Goal: Transaction & Acquisition: Purchase product/service

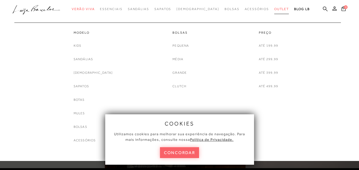
click at [274, 10] on span "Outlet" at bounding box center [281, 9] width 15 height 4
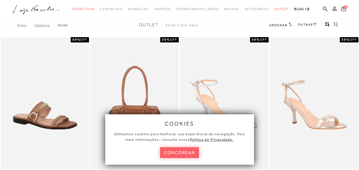
click at [273, 24] on span "Ordenar" at bounding box center [278, 25] width 18 height 4
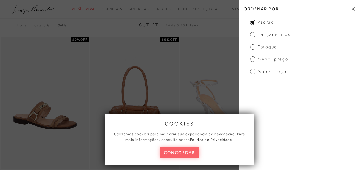
click at [252, 59] on span "Menor preço" at bounding box center [269, 59] width 38 height 6
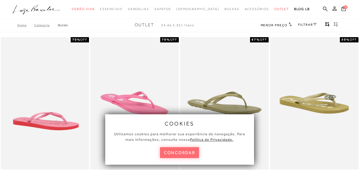
click at [189, 153] on button "concordar" at bounding box center [179, 152] width 39 height 11
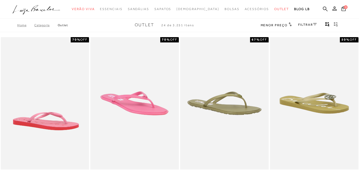
click at [304, 24] on link "FILTRAR" at bounding box center [307, 25] width 19 height 4
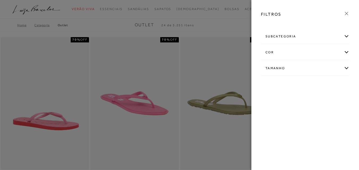
click at [307, 67] on div "Tamanho" at bounding box center [305, 68] width 88 height 14
click at [308, 115] on span "35/36" at bounding box center [301, 114] width 13 height 4
click at [299, 115] on input "35/36" at bounding box center [296, 114] width 5 height 5
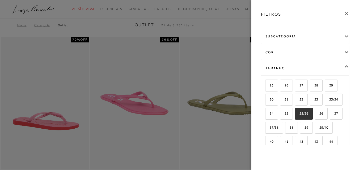
checkbox input "true"
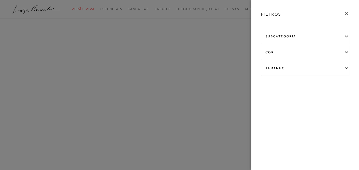
click at [274, 130] on div "FILTROS subcategoria Bolsas Modelo Preço" at bounding box center [305, 85] width 108 height 170
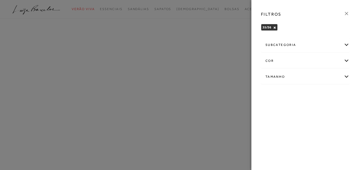
click at [282, 75] on div "Tamanho" at bounding box center [305, 77] width 88 height 14
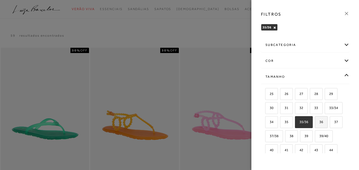
click at [315, 128] on label "36" at bounding box center [321, 122] width 12 height 11
click at [314, 126] on input "36" at bounding box center [316, 122] width 5 height 5
checkbox input "true"
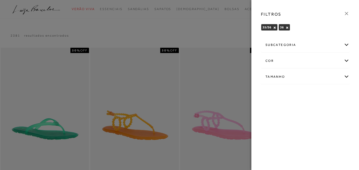
click at [238, 40] on div at bounding box center [179, 85] width 359 height 170
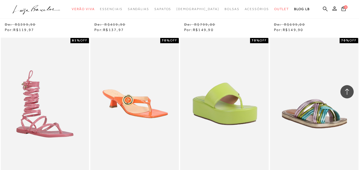
scroll to position [455, 0]
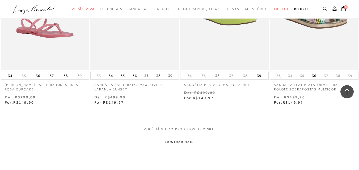
click at [176, 145] on button "MOSTRAR MAIS" at bounding box center [179, 142] width 45 height 10
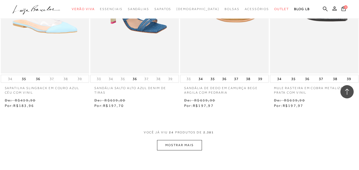
scroll to position [971, 0]
click at [188, 146] on button "MOSTRAR MAIS" at bounding box center [179, 145] width 45 height 10
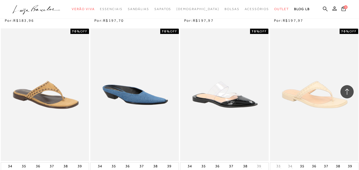
scroll to position [1056, 0]
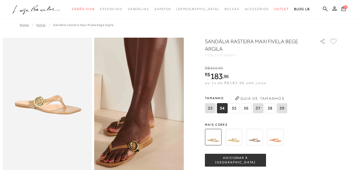
scroll to position [48, 0]
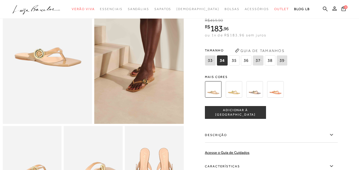
click at [237, 91] on img at bounding box center [234, 89] width 16 height 16
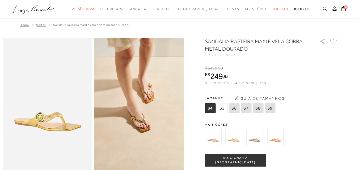
click at [255, 137] on img at bounding box center [254, 137] width 16 height 16
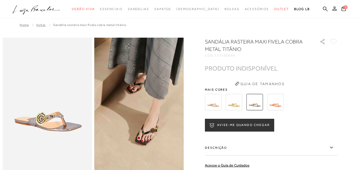
click at [275, 100] on img at bounding box center [275, 102] width 16 height 16
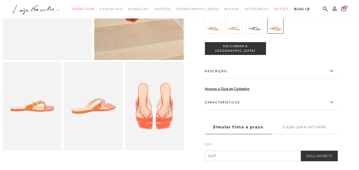
scroll to position [112, 0]
click at [210, 28] on img at bounding box center [213, 25] width 16 height 16
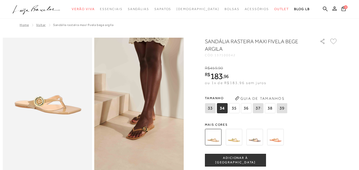
click at [248, 81] on span "ou 1x de R$183,96 sem juros" at bounding box center [235, 83] width 61 height 4
click at [211, 91] on div "SANDÁLIA RASTEIRA MAXI FIVELA BEGE ARGILA CÓD: 137100042 × É necessário selecio…" at bounding box center [271, 156] width 133 height 236
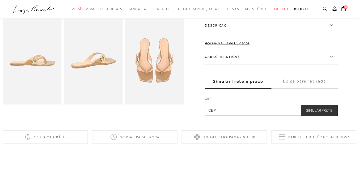
scroll to position [158, 0]
click at [312, 140] on div "Parcele em até 6x sem juros*" at bounding box center [313, 136] width 85 height 13
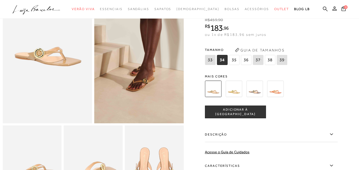
scroll to position [48, 0]
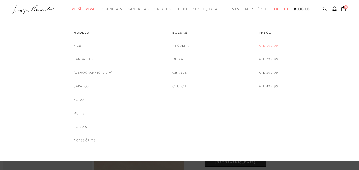
click at [266, 43] on link "Até 199,99" at bounding box center [268, 46] width 19 height 6
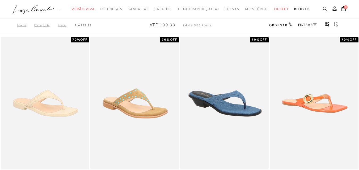
click at [303, 25] on link "FILTRAR" at bounding box center [307, 25] width 19 height 4
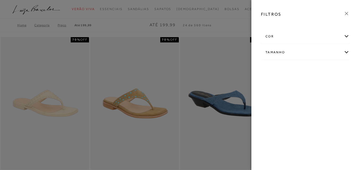
click at [303, 36] on div "cor" at bounding box center [305, 36] width 88 height 14
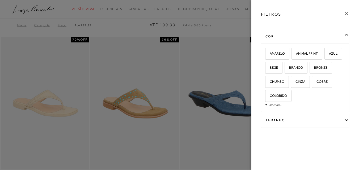
click at [297, 119] on div "Tamanho" at bounding box center [305, 120] width 88 height 14
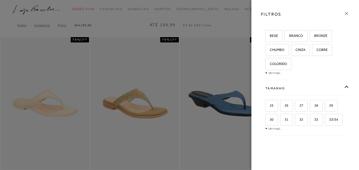
scroll to position [46, 0]
click at [273, 128] on link "Ver mais..." at bounding box center [275, 129] width 14 height 4
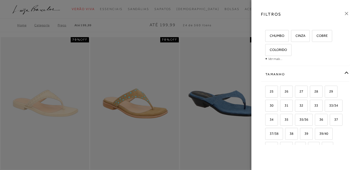
scroll to position [88, 0]
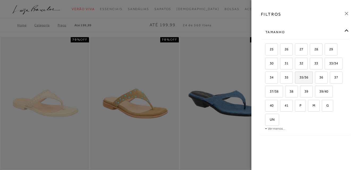
click at [308, 76] on span "35/36" at bounding box center [301, 77] width 13 height 4
click at [299, 76] on input "35/36" at bounding box center [296, 78] width 5 height 5
checkbox input "true"
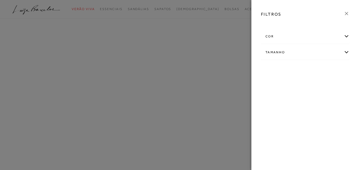
click at [269, 89] on div "FILTROS cor AMARELO AZUL" at bounding box center [305, 85] width 108 height 170
click at [290, 53] on div "cor AMARELO -" at bounding box center [305, 56] width 97 height 41
click at [288, 58] on div "Tamanho" at bounding box center [305, 61] width 88 height 14
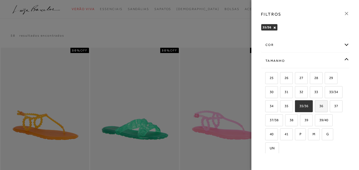
click at [315, 112] on label "36" at bounding box center [321, 106] width 12 height 11
click at [314, 110] on input "36" at bounding box center [316, 106] width 5 height 5
checkbox input "true"
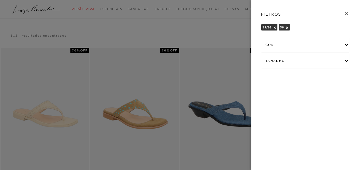
click at [345, 12] on icon at bounding box center [346, 13] width 3 height 3
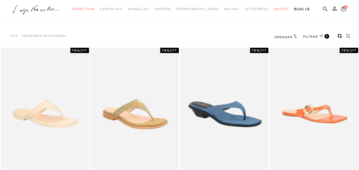
click at [285, 38] on span "Ordenar" at bounding box center [283, 37] width 18 height 4
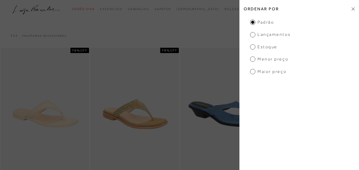
click at [262, 56] on ul "Padrão Lançamentos Estoque Menor Preço Maior Preço" at bounding box center [299, 46] width 120 height 55
click at [250, 59] on span "Menor Preço" at bounding box center [269, 59] width 38 height 6
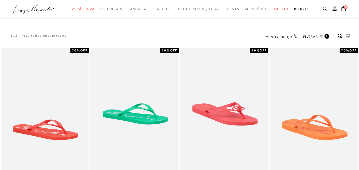
click at [189, 35] on div "315 resultados encontrados Menor Preço 2" at bounding box center [179, 37] width 359 height 20
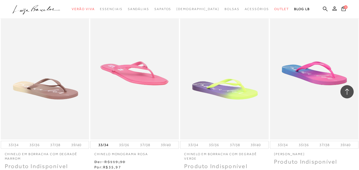
scroll to position [421, 0]
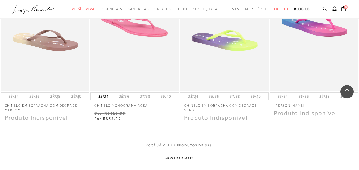
click at [179, 159] on button "MOSTRAR MAIS" at bounding box center [179, 158] width 45 height 10
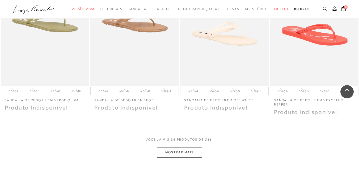
scroll to position [935, 0]
click at [187, 155] on button "MOSTRAR MAIS" at bounding box center [179, 153] width 45 height 10
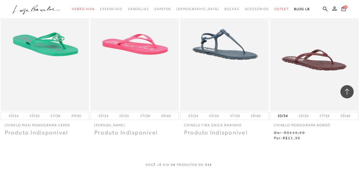
scroll to position [1536, 0]
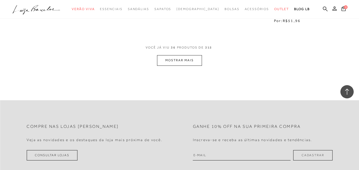
click at [181, 61] on button "MOSTRAR MAIS" at bounding box center [179, 60] width 45 height 10
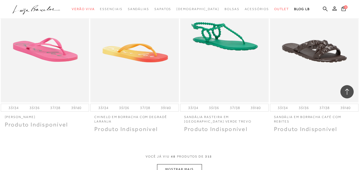
scroll to position [2007, 0]
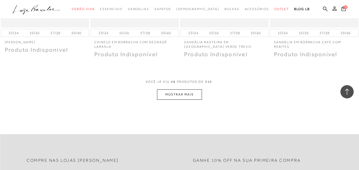
click at [179, 97] on button "MOSTRAR MAIS" at bounding box center [179, 95] width 45 height 10
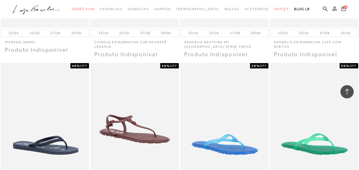
scroll to position [2097, 0]
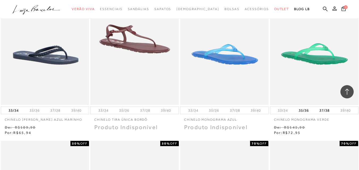
click at [307, 61] on img at bounding box center [313, 38] width 87 height 131
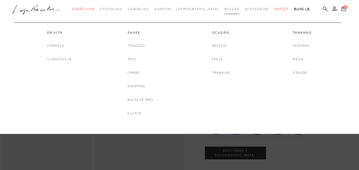
click at [224, 11] on link "Bolsas" at bounding box center [231, 9] width 15 height 10
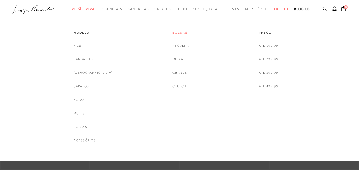
click at [176, 33] on link "Bolsas" at bounding box center [180, 33] width 16 height 5
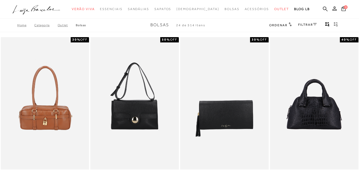
click at [276, 20] on div "Home Categoria Outlet [GEOGRAPHIC_DATA] Bolsas 24 de 514 itens Ordenar Ordenar …" at bounding box center [179, 25] width 359 height 14
click at [276, 26] on span "Ordenar" at bounding box center [278, 25] width 18 height 4
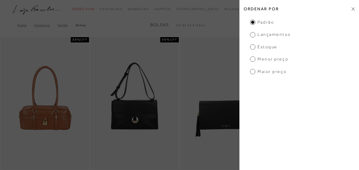
click at [278, 57] on span "Menor preço" at bounding box center [269, 59] width 38 height 6
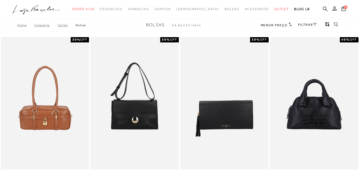
click at [239, 20] on div "Home Categoria Outlet [GEOGRAPHIC_DATA] Bolsas 24 de 514 itens Menor preço Orde…" at bounding box center [179, 25] width 359 height 14
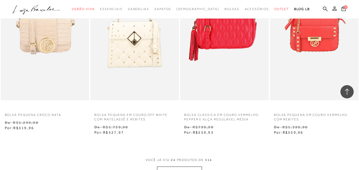
scroll to position [964, 0]
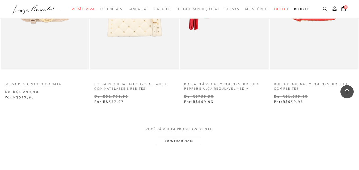
click at [176, 142] on button "MOSTRAR MAIS" at bounding box center [179, 141] width 45 height 10
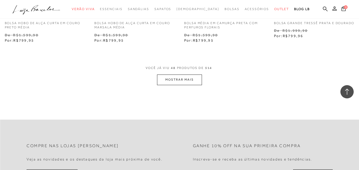
scroll to position [2071, 0]
